Goal: Ask a question

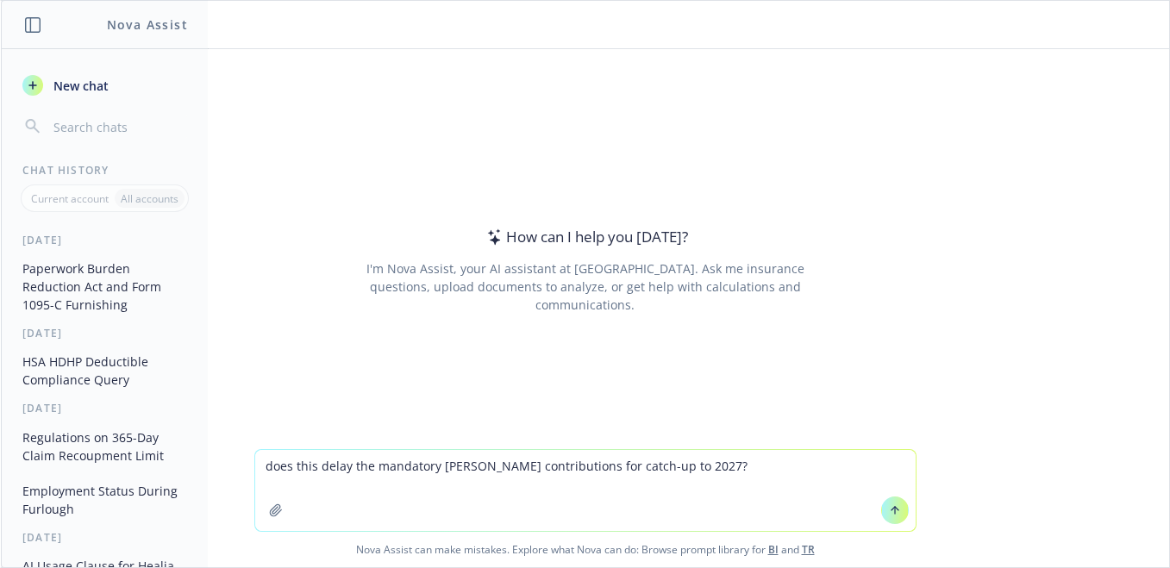
paste textarea "[URL][DOMAIN_NAME]"
type textarea "does this delay the mandatory [PERSON_NAME] contributions for catch-up to 2027?…"
